Goal: Transaction & Acquisition: Book appointment/travel/reservation

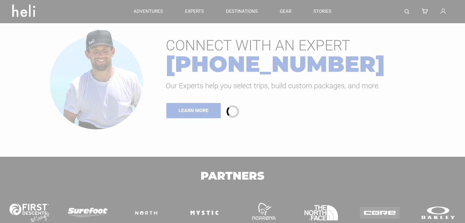
type input "Heli Skiing"
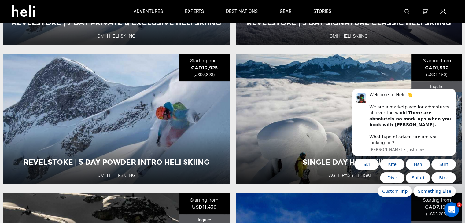
scroll to position [184, 0]
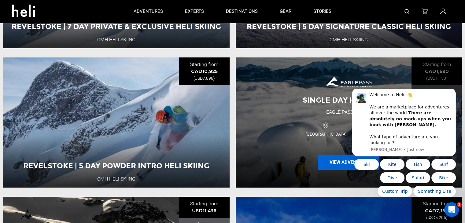
click at [330, 164] on button "View Adventure" at bounding box center [348, 162] width 61 height 15
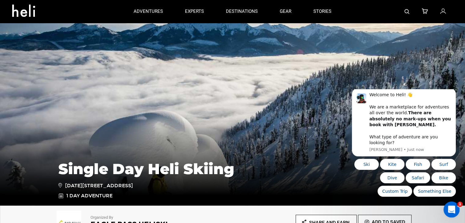
click at [455, 210] on div "Open Intercom Messenger" at bounding box center [451, 209] width 20 height 20
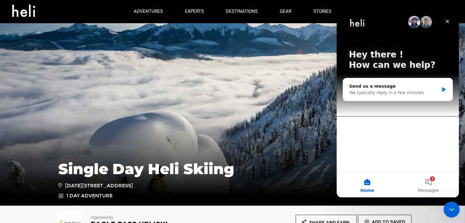
click at [448, 208] on icon "Close Intercom Messenger" at bounding box center [450, 208] width 7 height 7
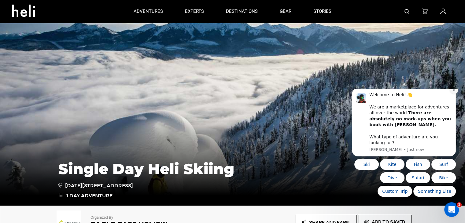
click at [455, 92] on icon "Dismiss notification" at bounding box center [454, 89] width 3 height 3
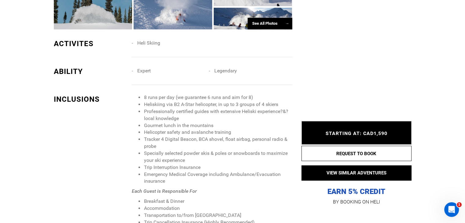
scroll to position [612, 0]
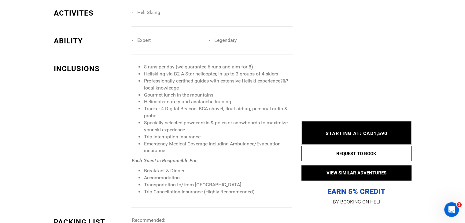
type input "Heli Skiing"
